Goal: Obtain resource: Obtain resource

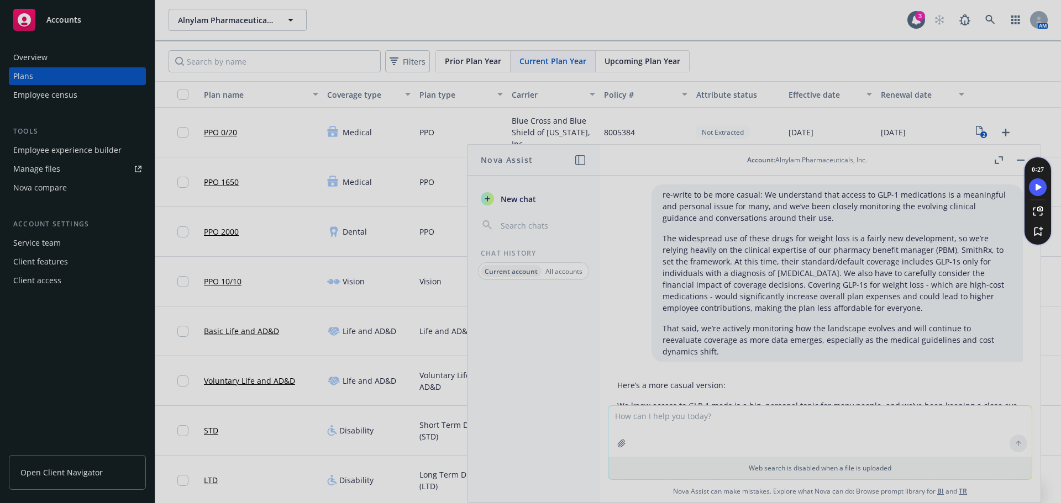
scroll to position [1097, 0]
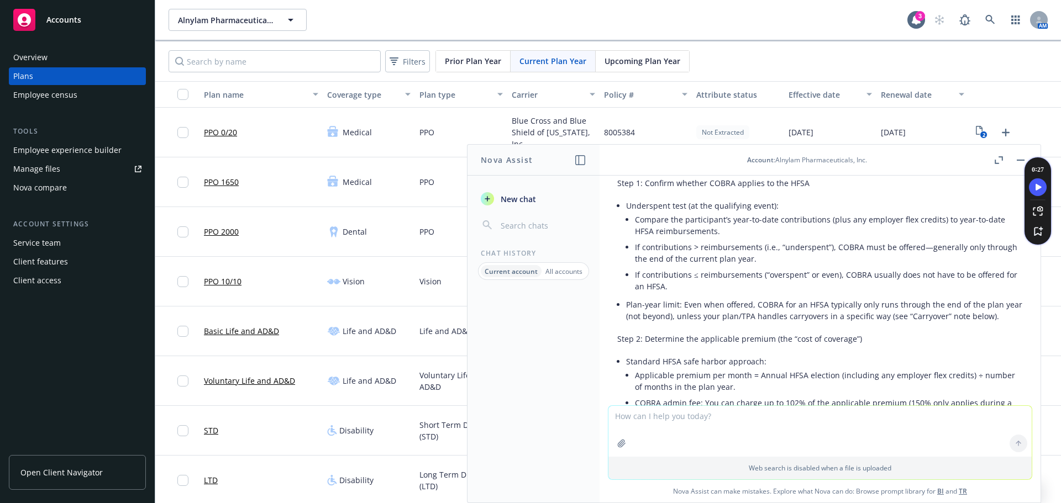
click at [732, 419] on textarea at bounding box center [819, 431] width 423 height 51
type textarea "Is Carrot COBRA eligible if there is no employer stipend"
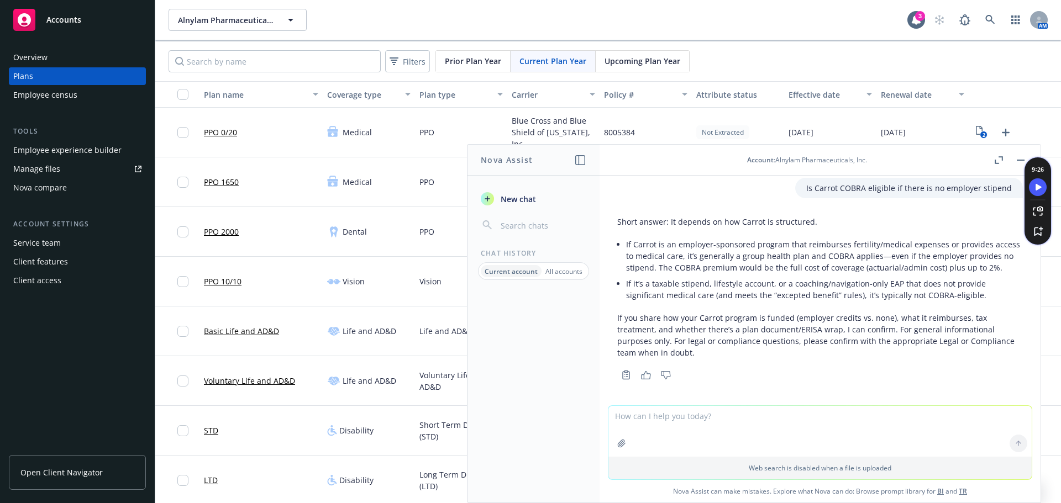
scroll to position [1990, 0]
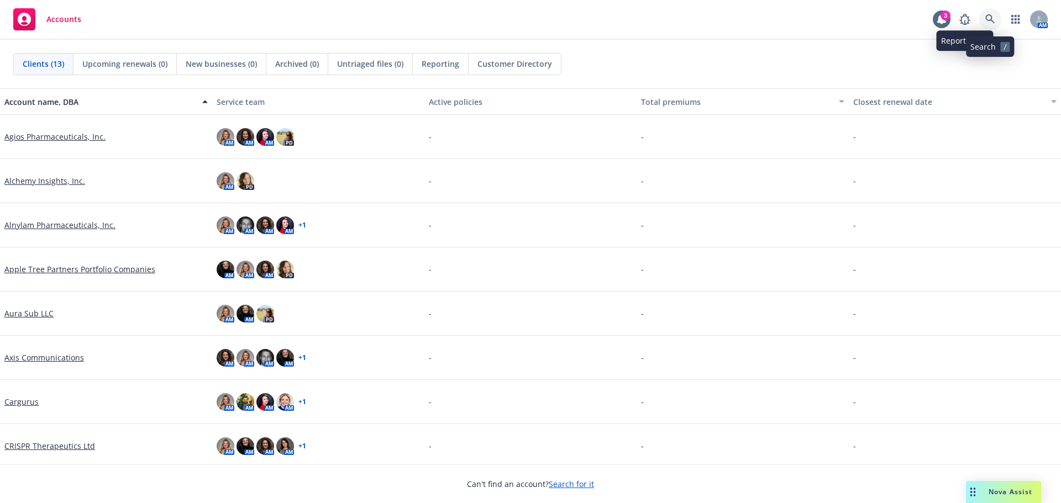
click at [982, 19] on link at bounding box center [990, 19] width 22 height 22
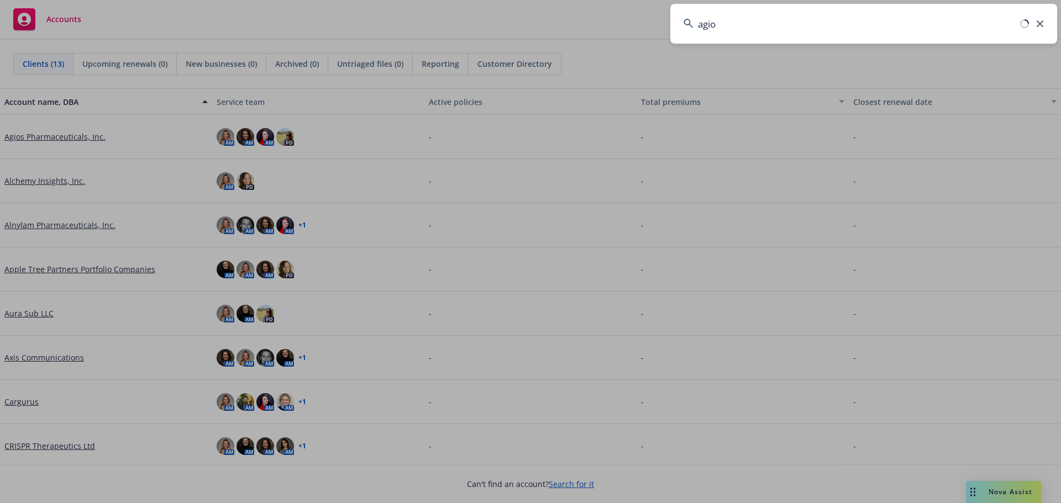
type input "agios"
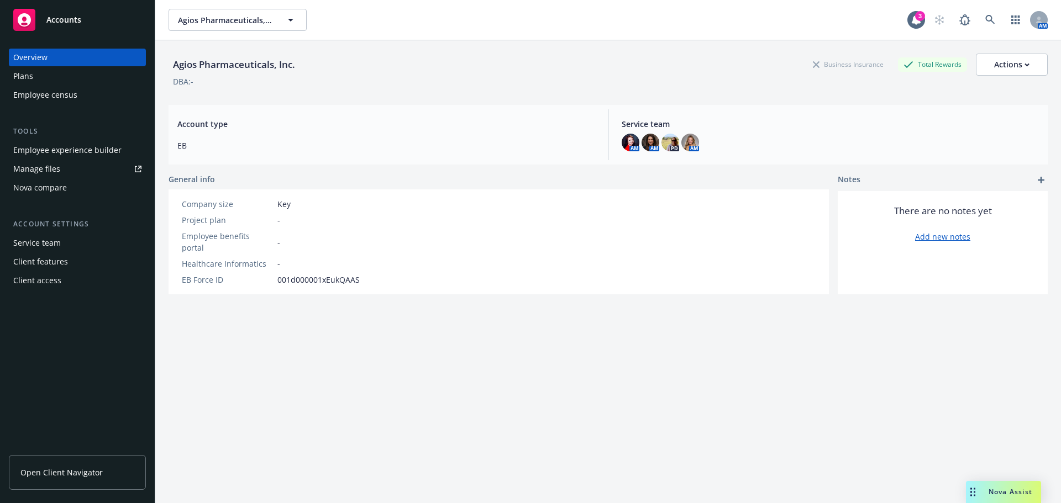
click at [77, 70] on div "Plans" at bounding box center [77, 76] width 128 height 18
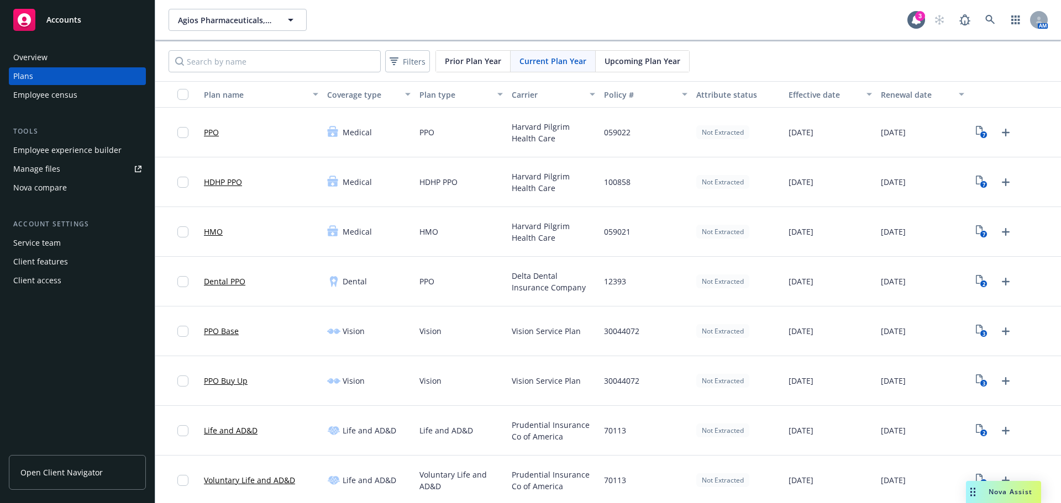
click at [89, 167] on link "Manage files" at bounding box center [77, 169] width 137 height 18
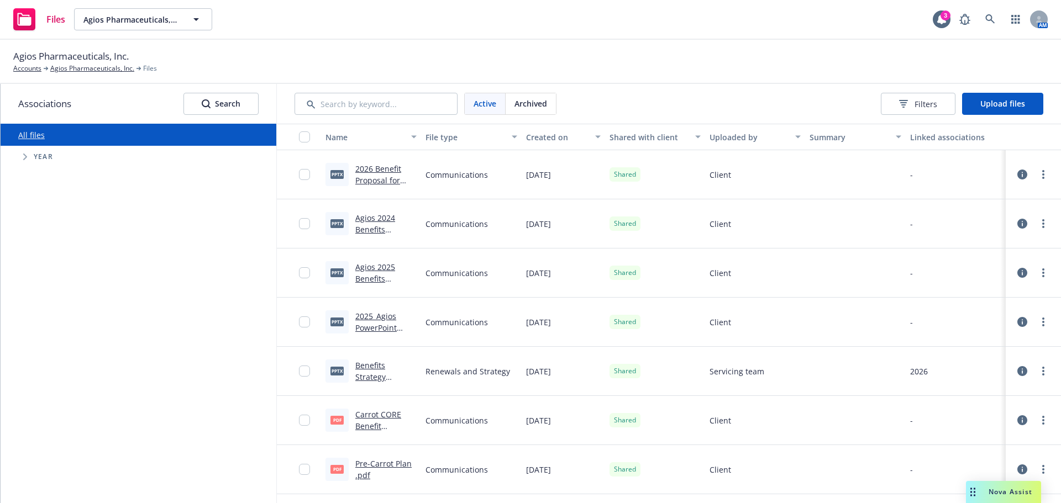
click at [376, 317] on link "2025_Agios PowerPoint Template_FINAL.pptx" at bounding box center [385, 333] width 61 height 45
